Goal: Information Seeking & Learning: Learn about a topic

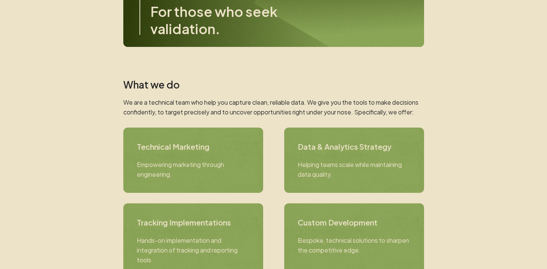
scroll to position [232, 0]
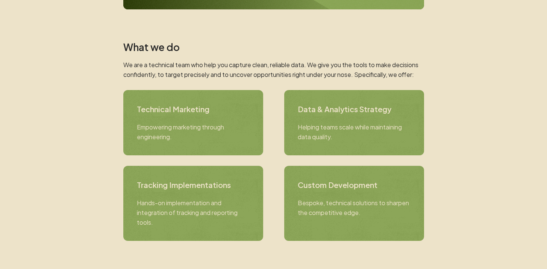
click at [275, 78] on p "We are a technical team who help you capture clean, reliable data. We give you …" at bounding box center [273, 70] width 301 height 20
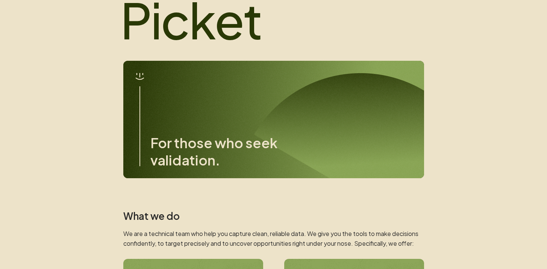
scroll to position [0, 0]
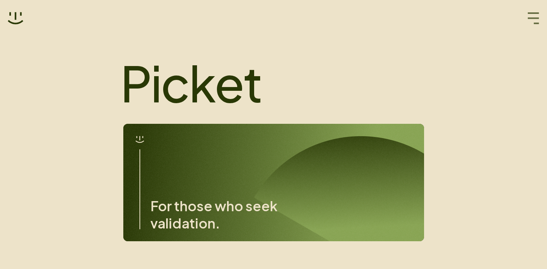
click at [535, 17] on icon "button" at bounding box center [533, 18] width 12 height 12
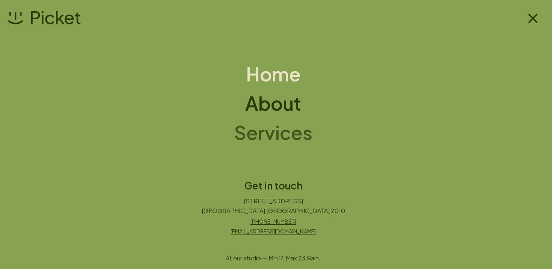
click at [278, 140] on h1 "Services" at bounding box center [273, 132] width 79 height 19
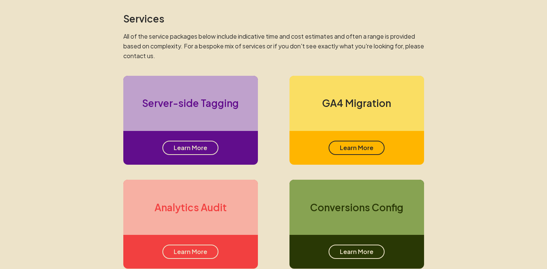
scroll to position [452, 0]
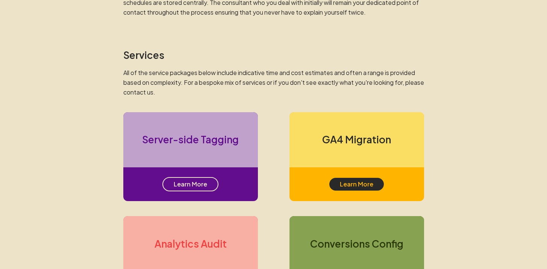
click at [357, 181] on div "Learn More" at bounding box center [356, 184] width 56 height 14
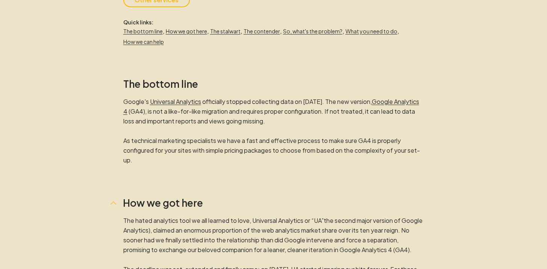
scroll to position [210, 0]
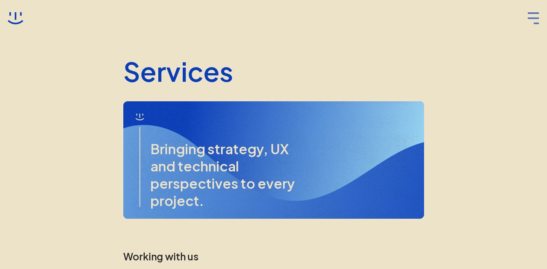
click at [531, 23] on icon "button" at bounding box center [533, 18] width 12 height 12
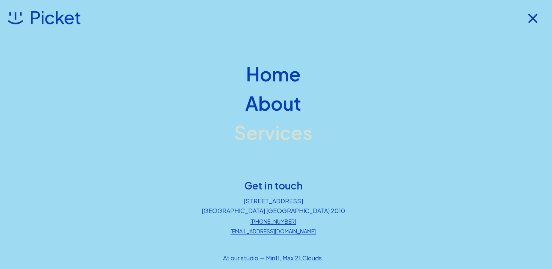
click at [289, 130] on h1 "Services" at bounding box center [273, 132] width 79 height 19
click at [276, 138] on h1 "Services" at bounding box center [273, 132] width 79 height 19
click at [275, 135] on h1 "Services" at bounding box center [273, 132] width 79 height 19
click at [275, 133] on h1 "Services" at bounding box center [273, 132] width 79 height 19
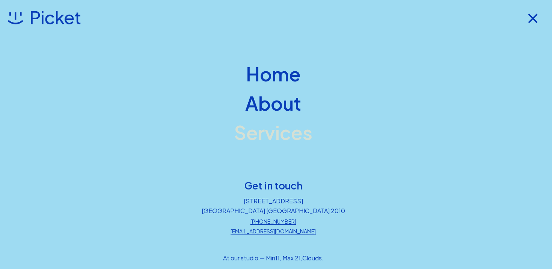
click at [275, 133] on h1 "Services" at bounding box center [273, 132] width 79 height 19
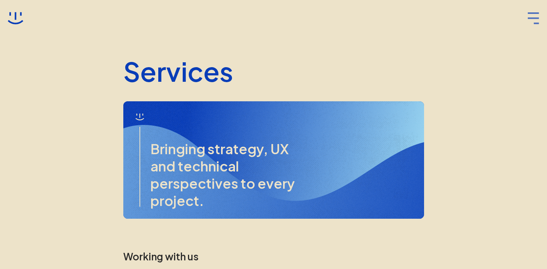
click at [529, 17] on icon "button" at bounding box center [533, 18] width 12 height 12
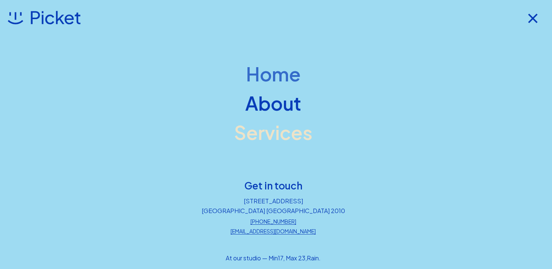
click at [269, 77] on h1 "Home" at bounding box center [273, 74] width 55 height 19
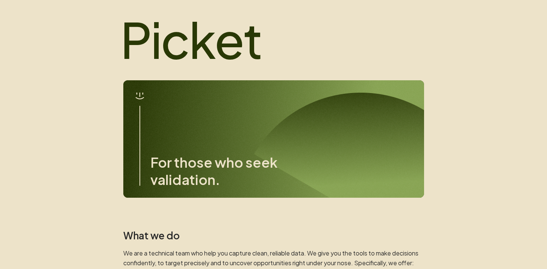
scroll to position [144, 0]
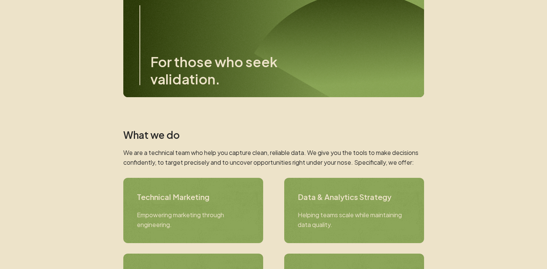
click at [204, 40] on div "For those who seek validation." at bounding box center [273, 39] width 301 height 118
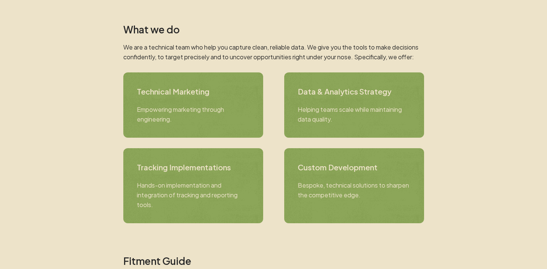
scroll to position [251, 0]
